Goal: Task Accomplishment & Management: Manage account settings

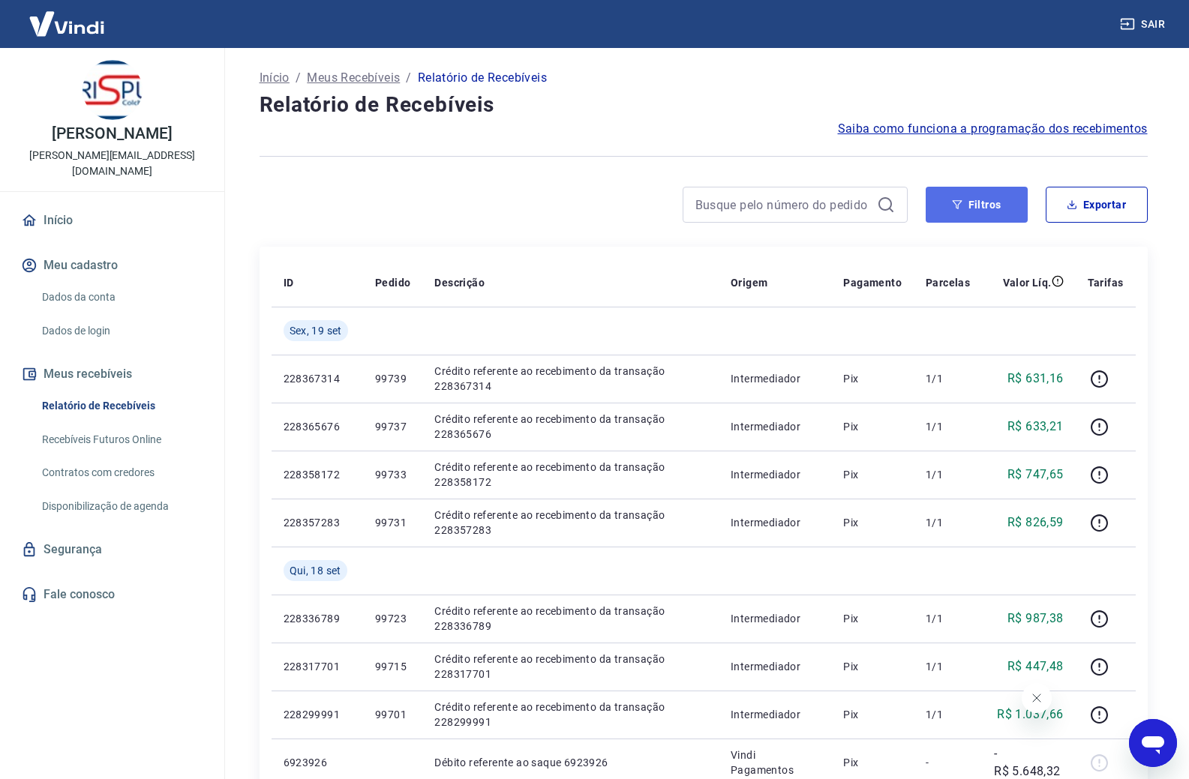
click at [1004, 206] on button "Filtros" at bounding box center [977, 205] width 102 height 36
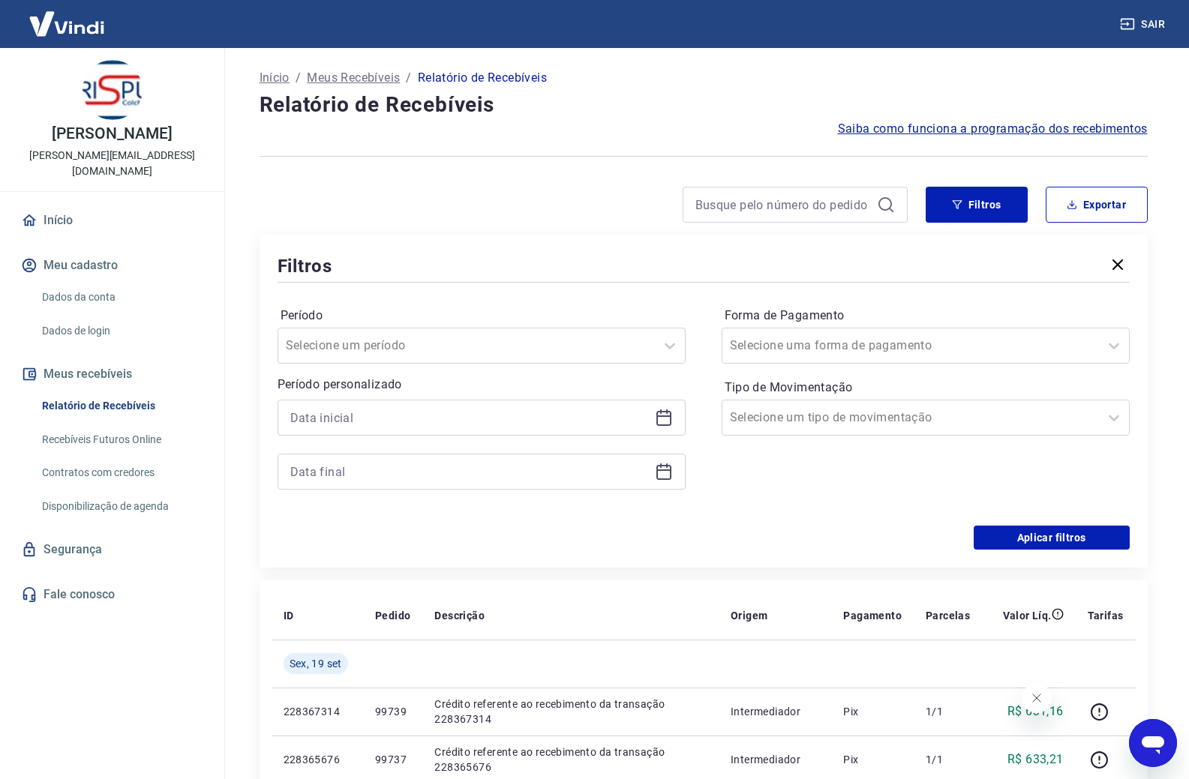
click at [667, 415] on icon at bounding box center [664, 418] width 18 height 18
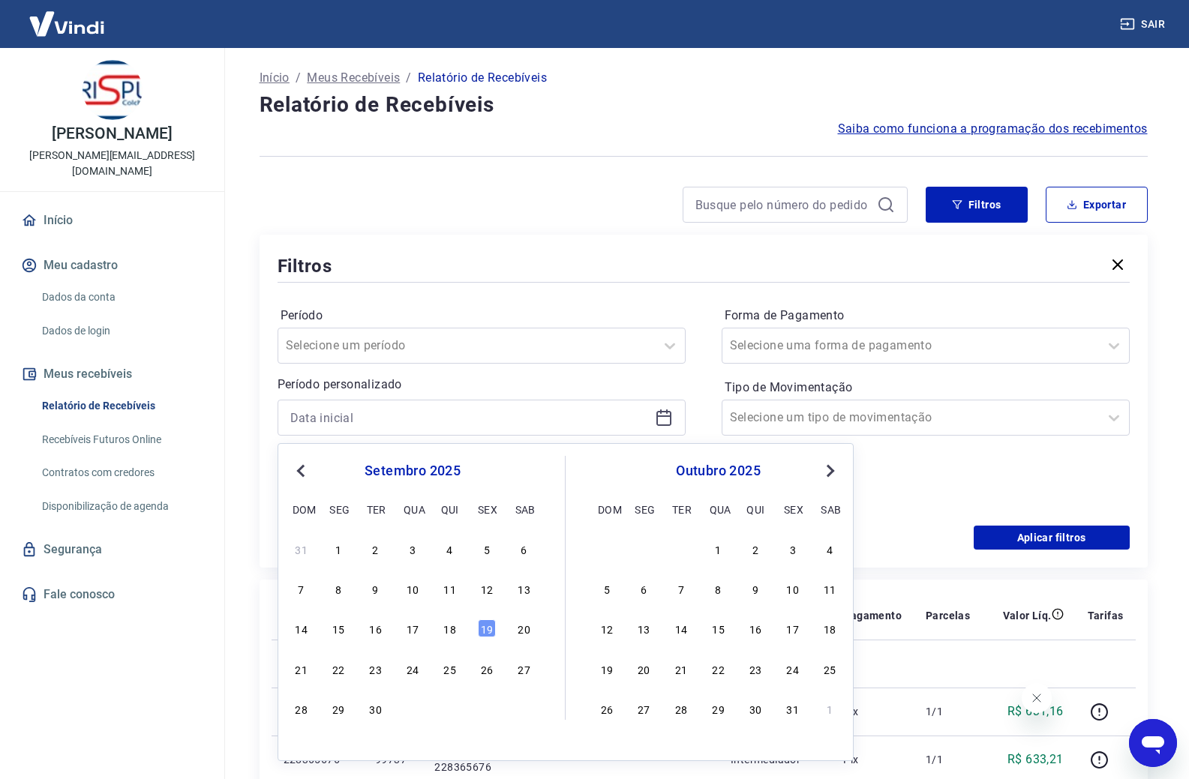
click at [302, 474] on span "Previous Month" at bounding box center [302, 470] width 0 height 17
click at [424, 673] on div "17 18 19 20 21 22 23" at bounding box center [412, 669] width 245 height 22
click at [406, 670] on div "20" at bounding box center [413, 669] width 18 height 18
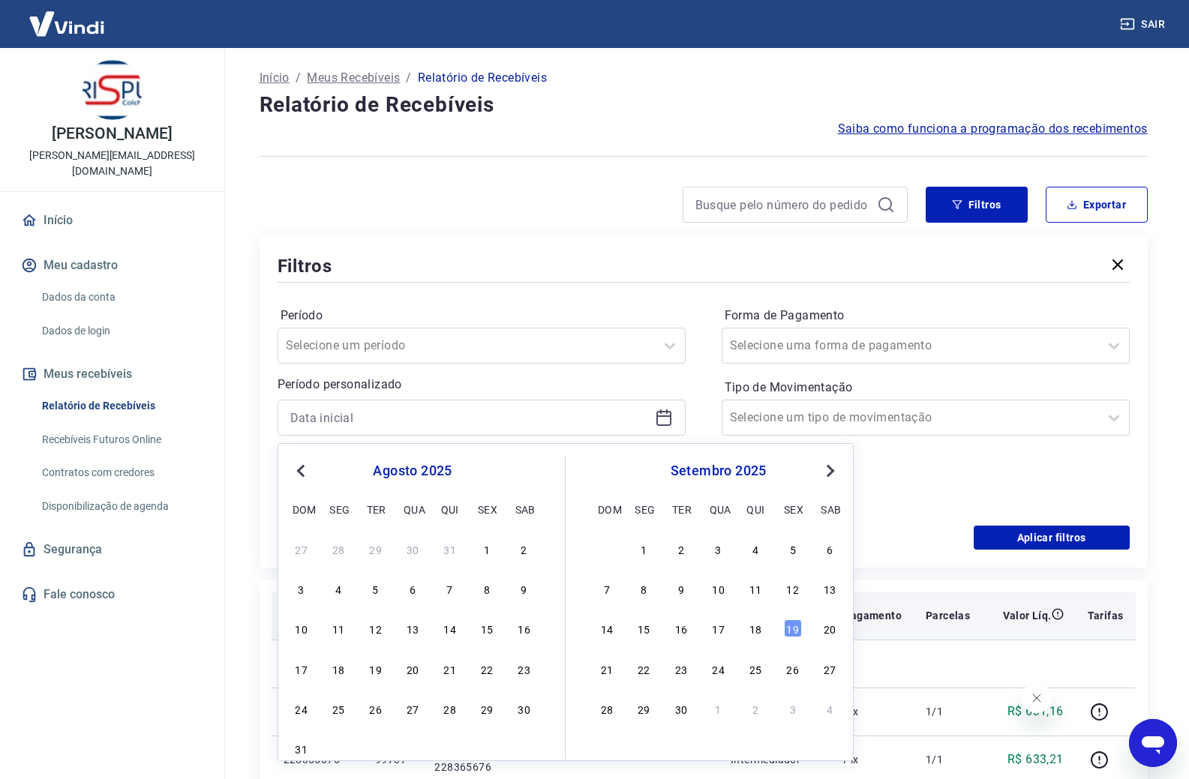
click at [794, 631] on th "Origem" at bounding box center [775, 616] width 113 height 48
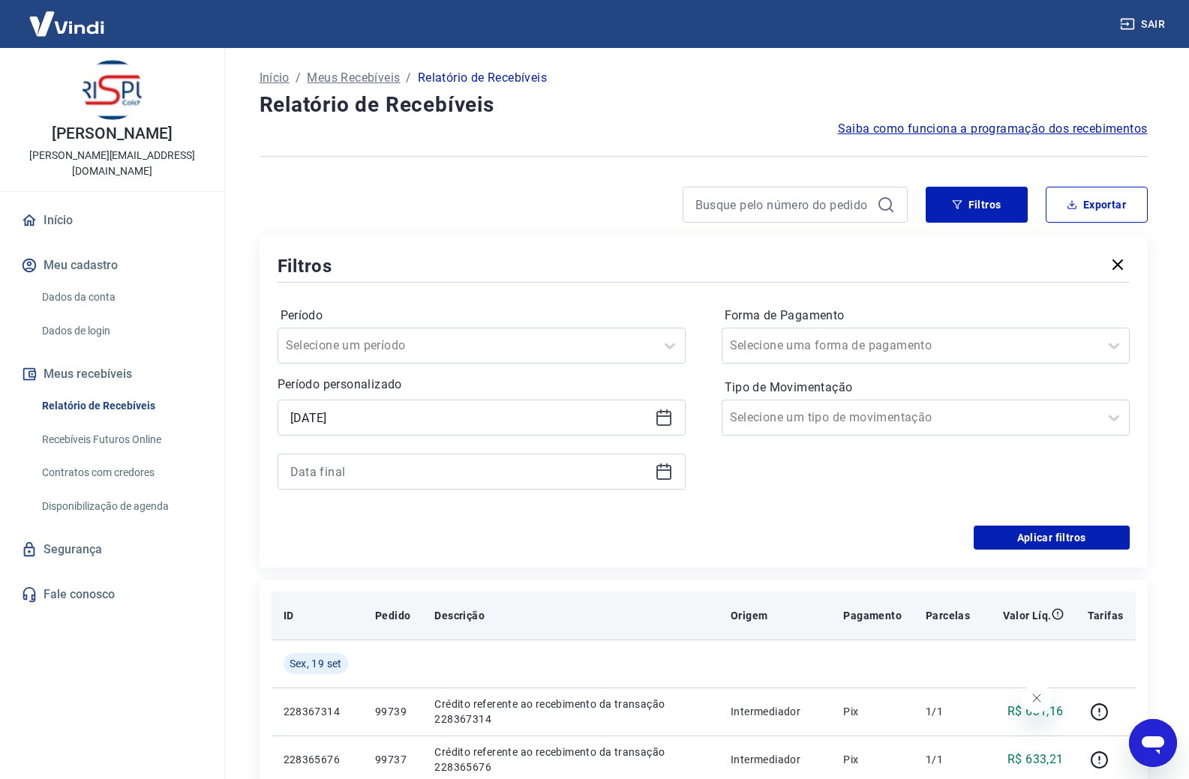
type input "[DATE]"
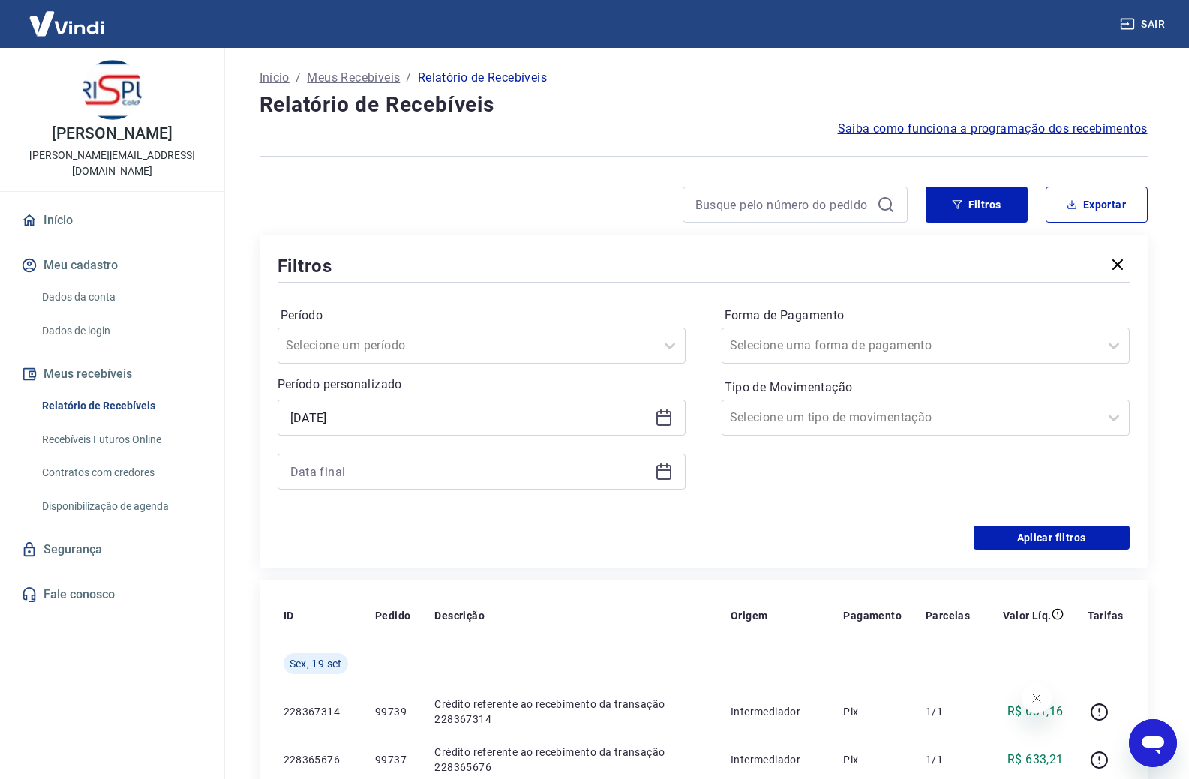
click at [668, 470] on icon at bounding box center [663, 471] width 15 height 2
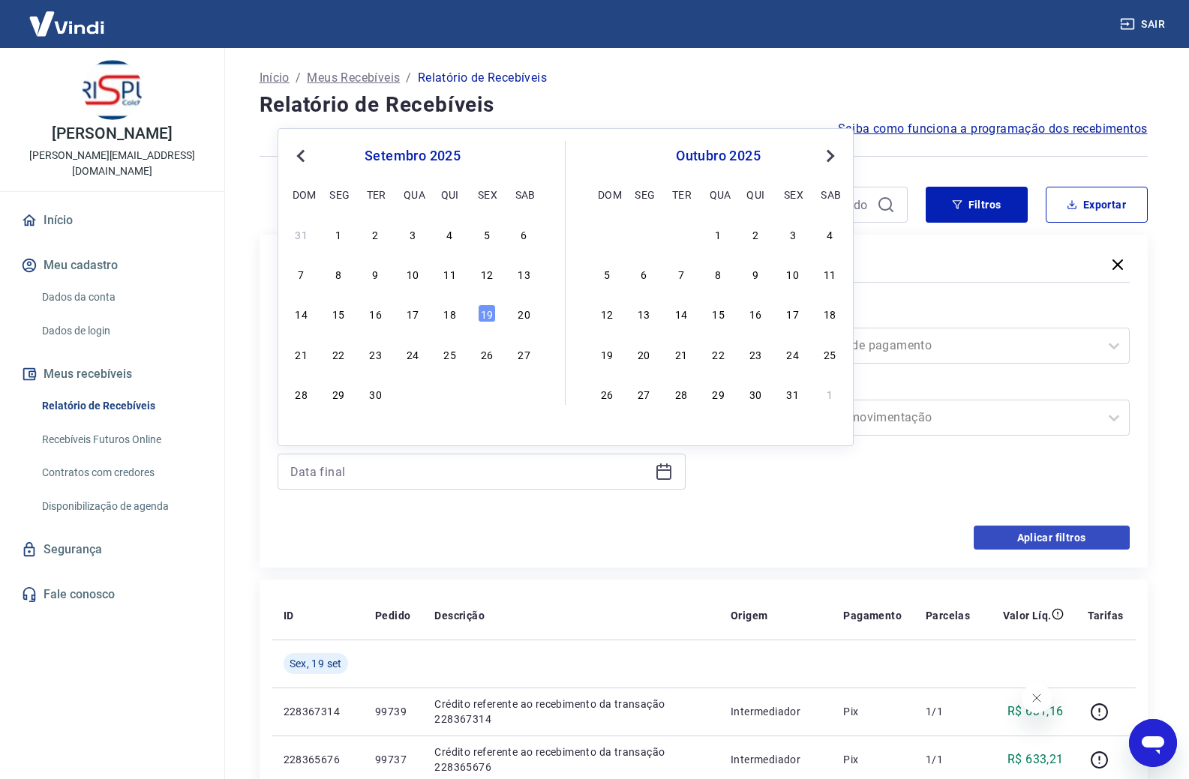
click at [487, 317] on div "19" at bounding box center [487, 314] width 18 height 18
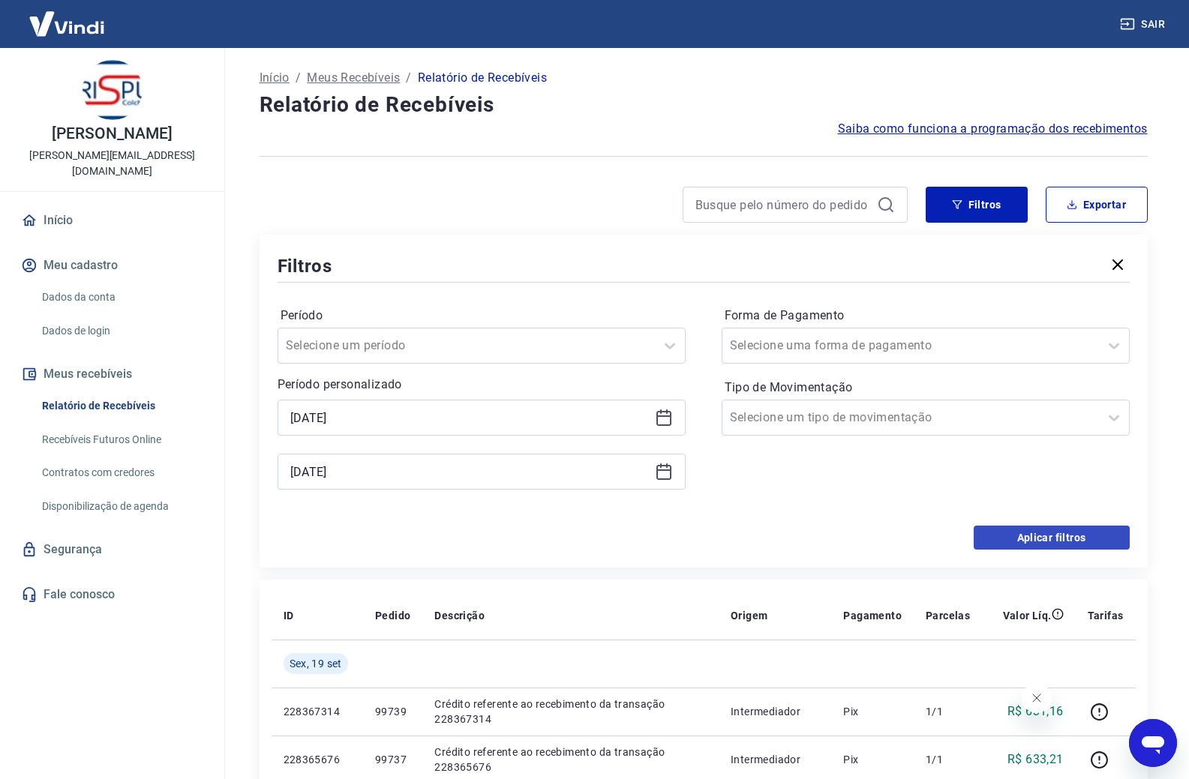
type input "[DATE]"
click at [1012, 531] on button "Aplicar filtros" at bounding box center [1052, 538] width 156 height 24
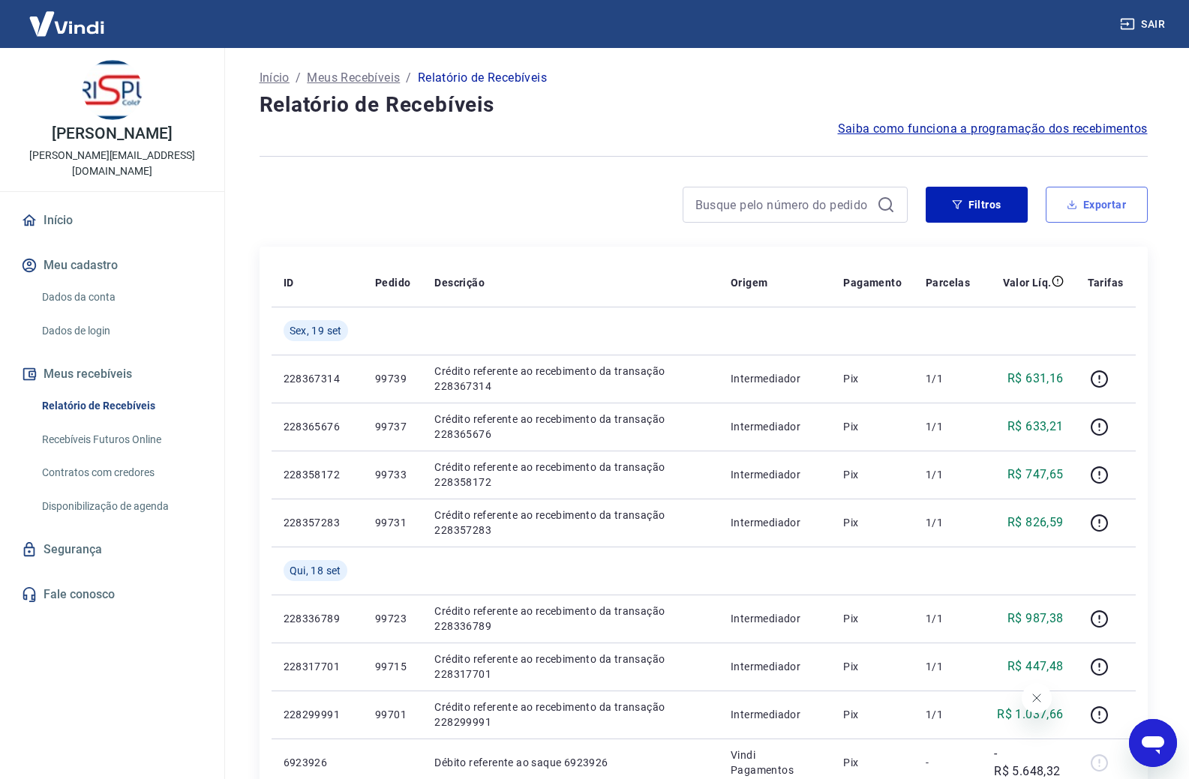
click at [1116, 208] on button "Exportar" at bounding box center [1097, 205] width 102 height 36
type input "[DATE]"
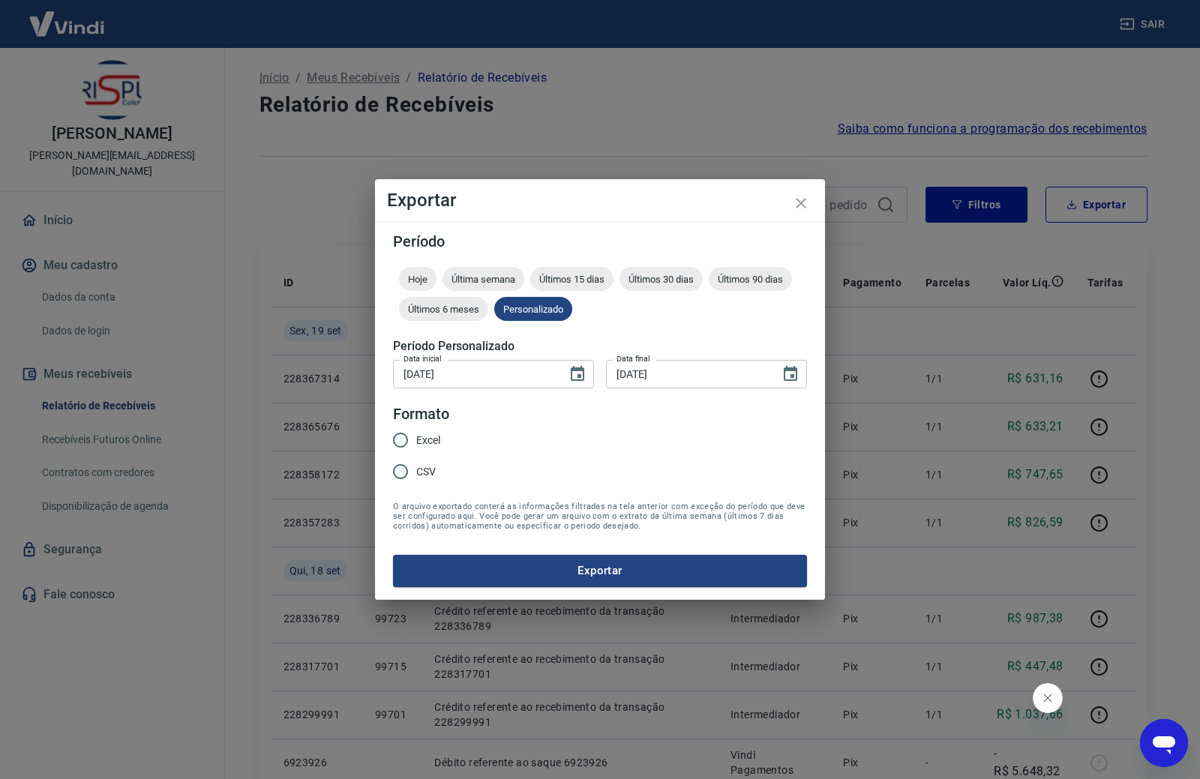
click at [429, 439] on span "Excel" at bounding box center [428, 441] width 24 height 16
click at [416, 439] on input "Excel" at bounding box center [401, 441] width 32 height 32
radio input "true"
click at [602, 551] on form "Período Hoje Última semana Últimos 15 dias Últimos 30 dias Últimos 90 dias Últi…" at bounding box center [600, 410] width 414 height 353
click at [613, 568] on button "Exportar" at bounding box center [600, 571] width 414 height 32
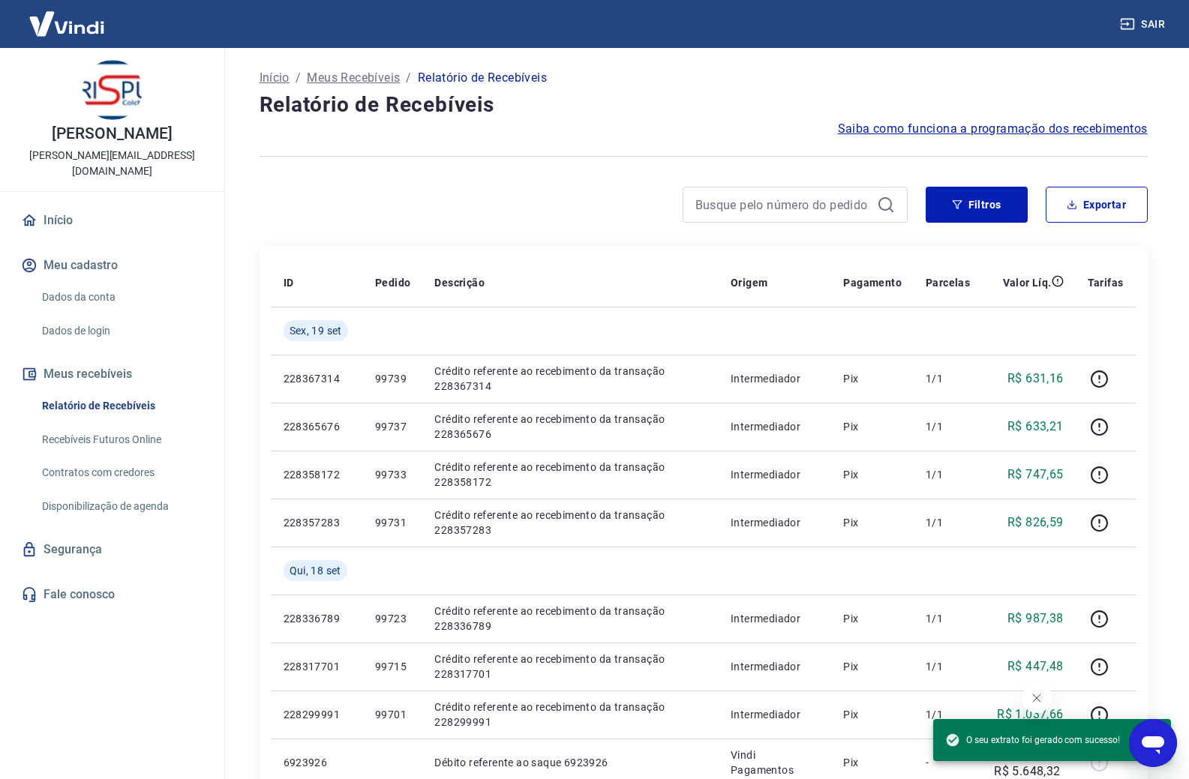
click at [335, 149] on div at bounding box center [704, 156] width 888 height 37
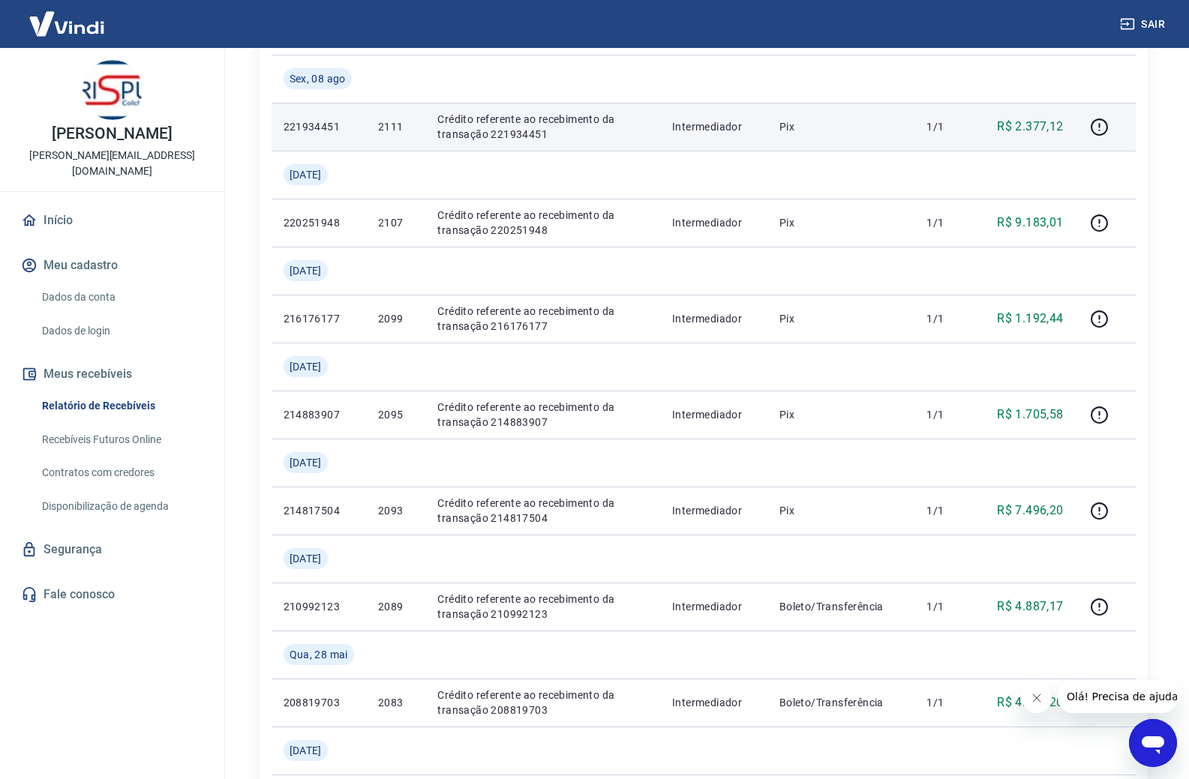
scroll to position [225, 0]
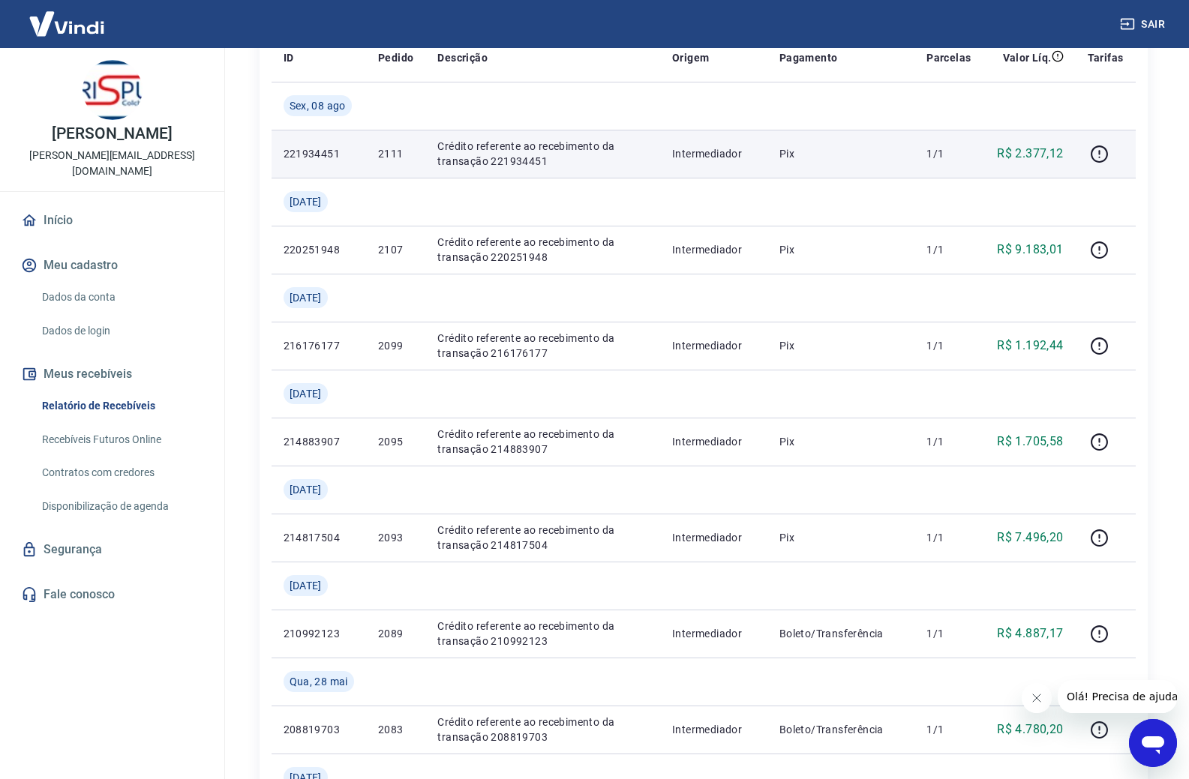
click at [470, 151] on p "Crédito referente ao recebimento da transação 221934451" at bounding box center [542, 154] width 211 height 30
click at [506, 149] on p "Crédito referente ao recebimento da transação 221934451" at bounding box center [542, 154] width 211 height 30
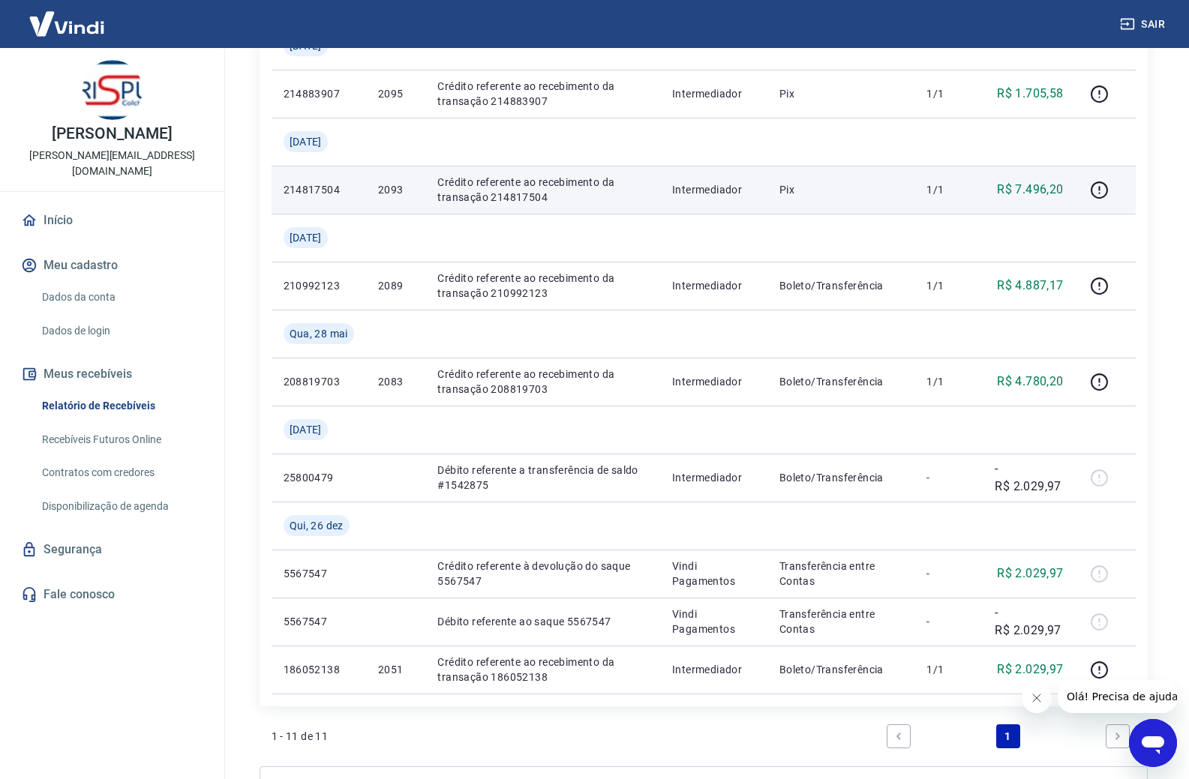
scroll to position [600, 0]
